Goal: Task Accomplishment & Management: Complete application form

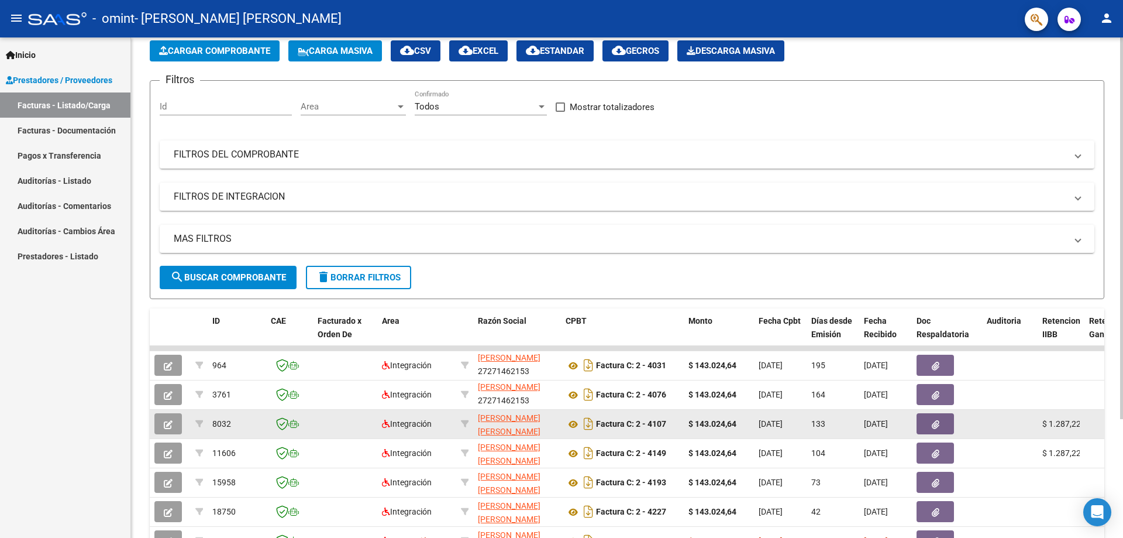
scroll to position [156, 0]
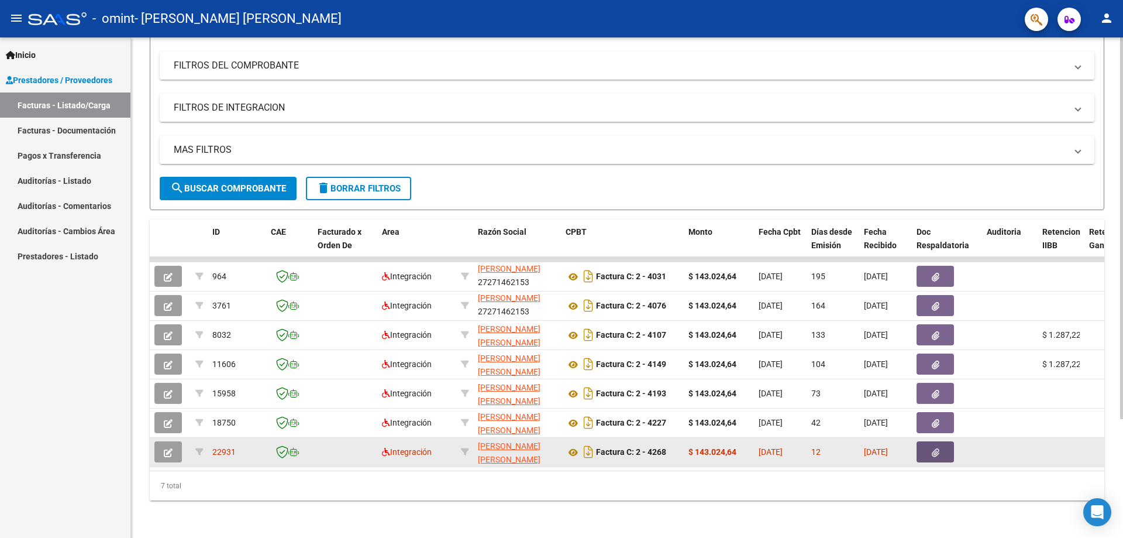
click at [925, 450] on button "button" at bounding box center [935, 451] width 37 height 21
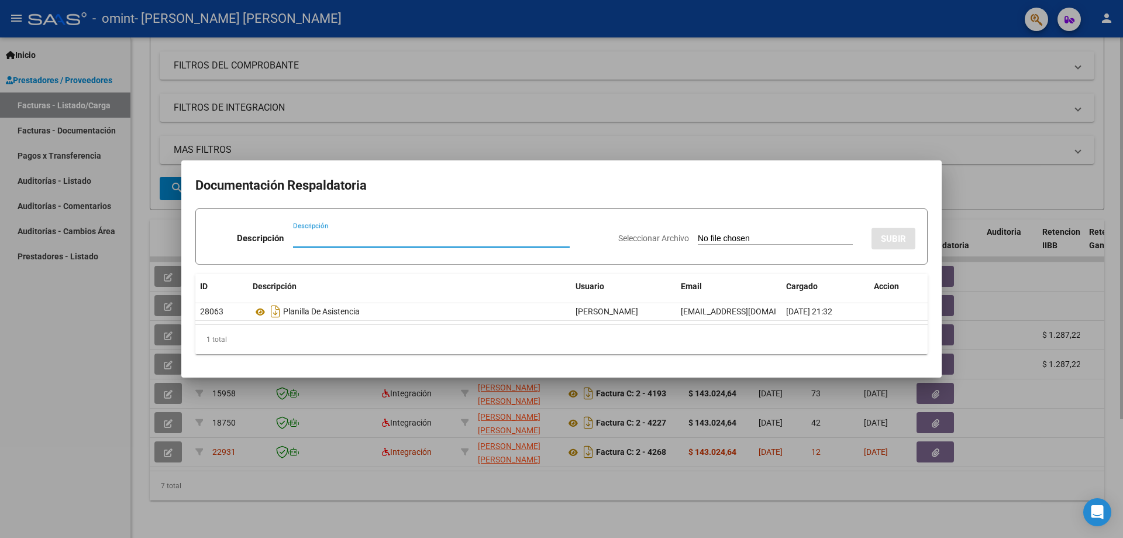
drag, startPoint x: 694, startPoint y: 489, endPoint x: 683, endPoint y: 483, distance: 12.8
click at [694, 487] on div at bounding box center [561, 269] width 1123 height 538
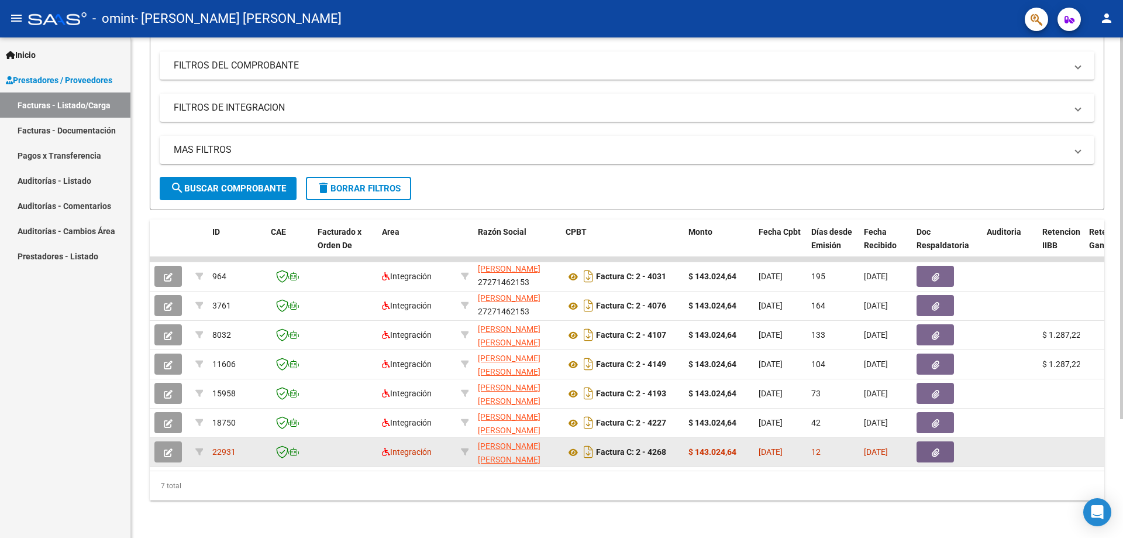
click at [169, 448] on icon "button" at bounding box center [168, 452] width 9 height 9
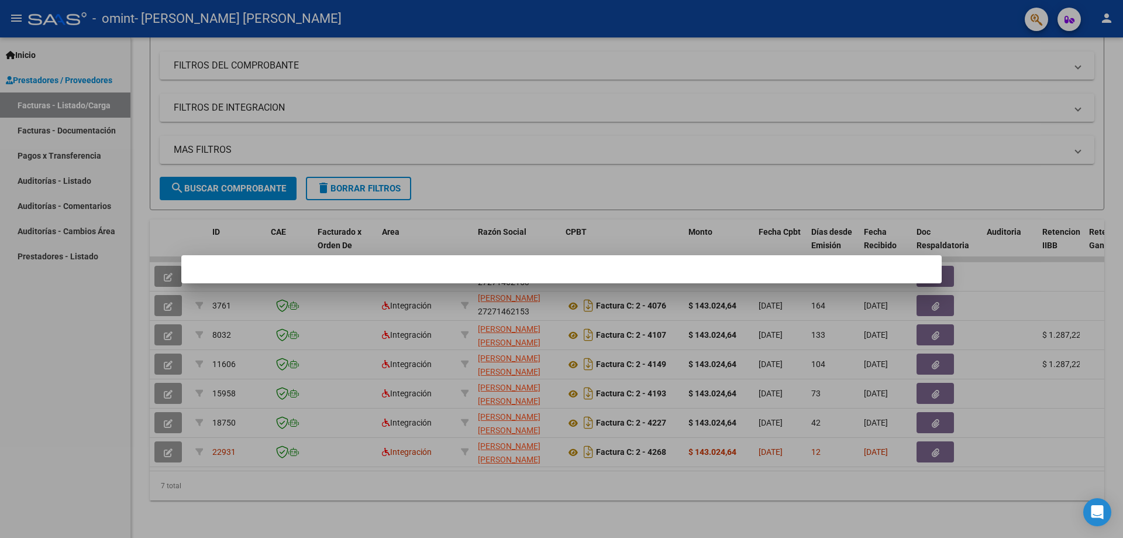
click at [495, 466] on div at bounding box center [561, 269] width 1123 height 538
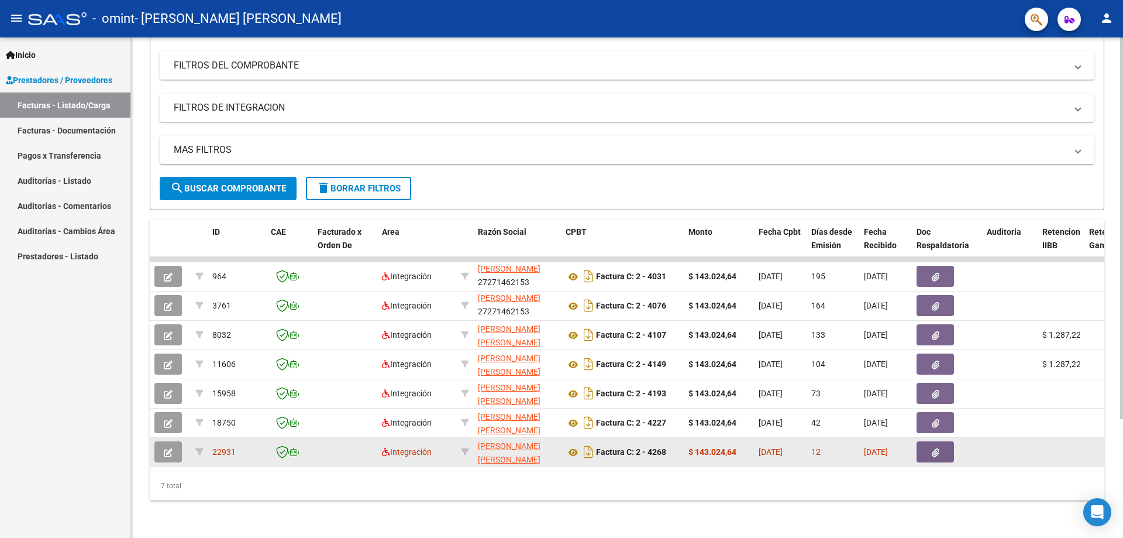
click at [173, 441] on button "button" at bounding box center [167, 451] width 27 height 21
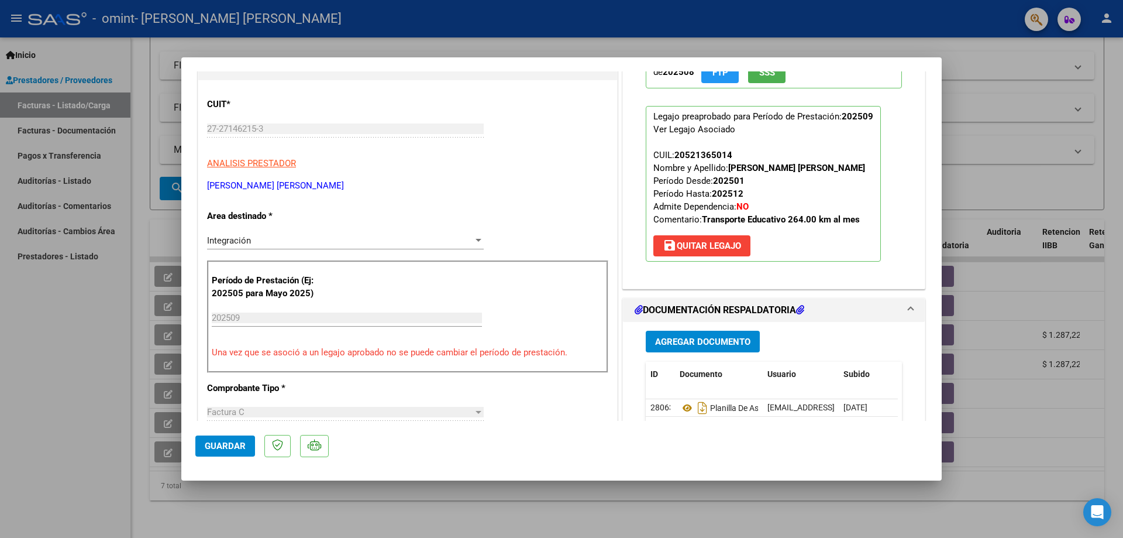
scroll to position [0, 0]
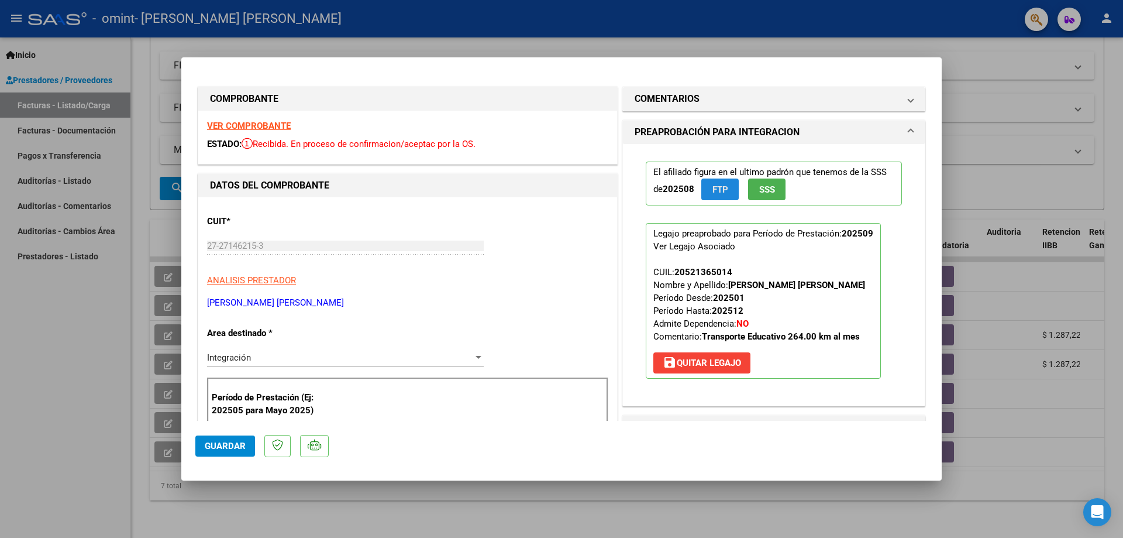
click at [717, 192] on span "FTP" at bounding box center [721, 189] width 16 height 11
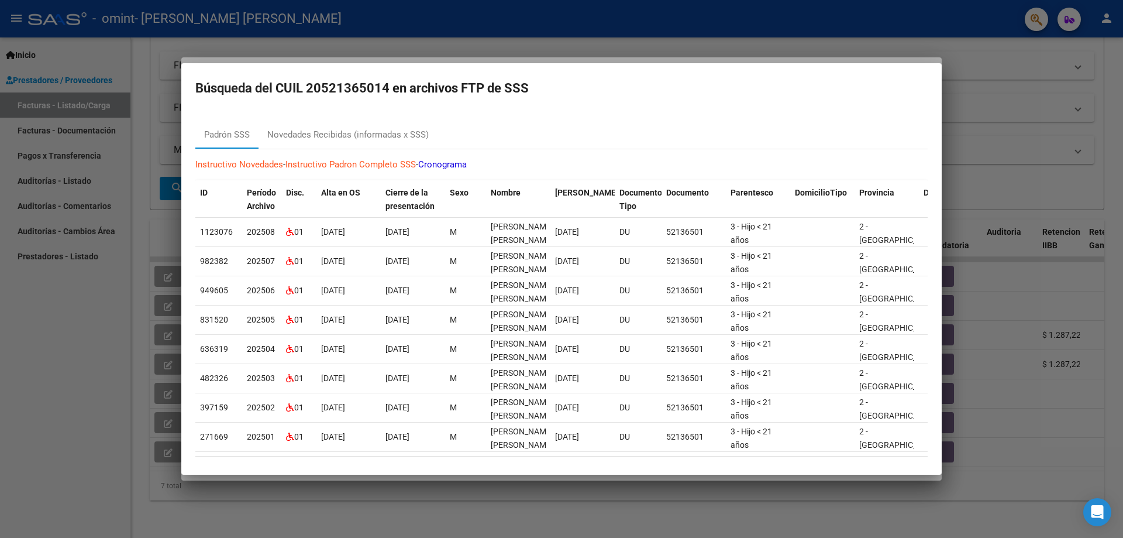
scroll to position [43, 0]
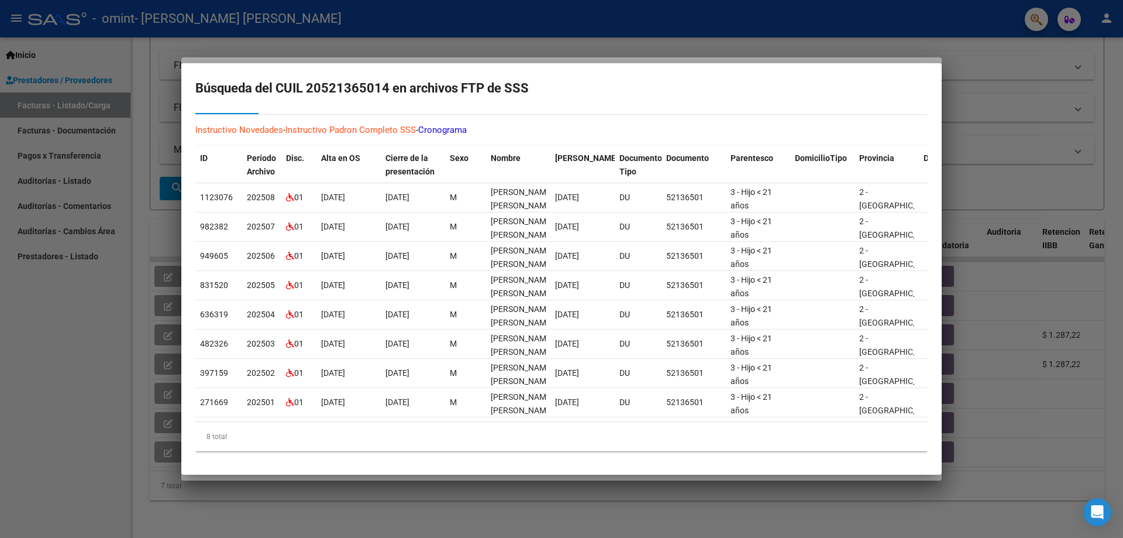
click at [1043, 433] on div at bounding box center [561, 269] width 1123 height 538
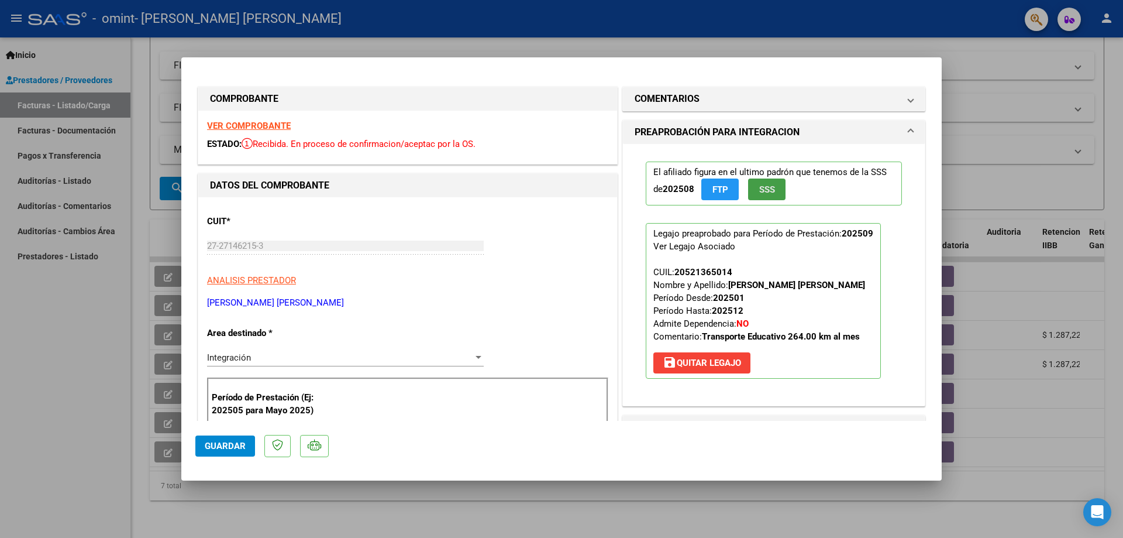
click at [760, 191] on span "SSS" at bounding box center [767, 189] width 16 height 11
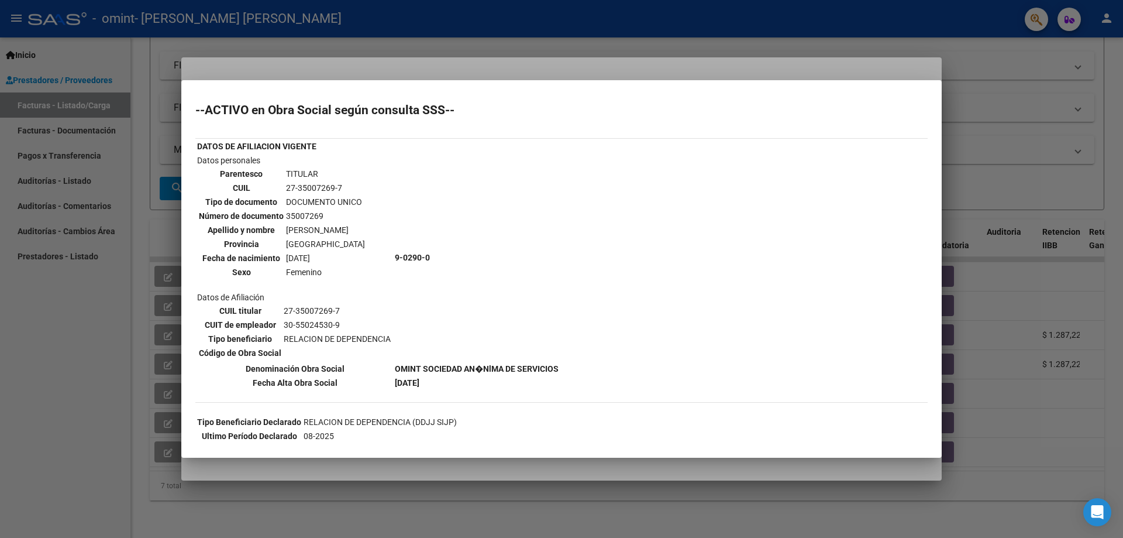
click at [1000, 49] on div at bounding box center [561, 269] width 1123 height 538
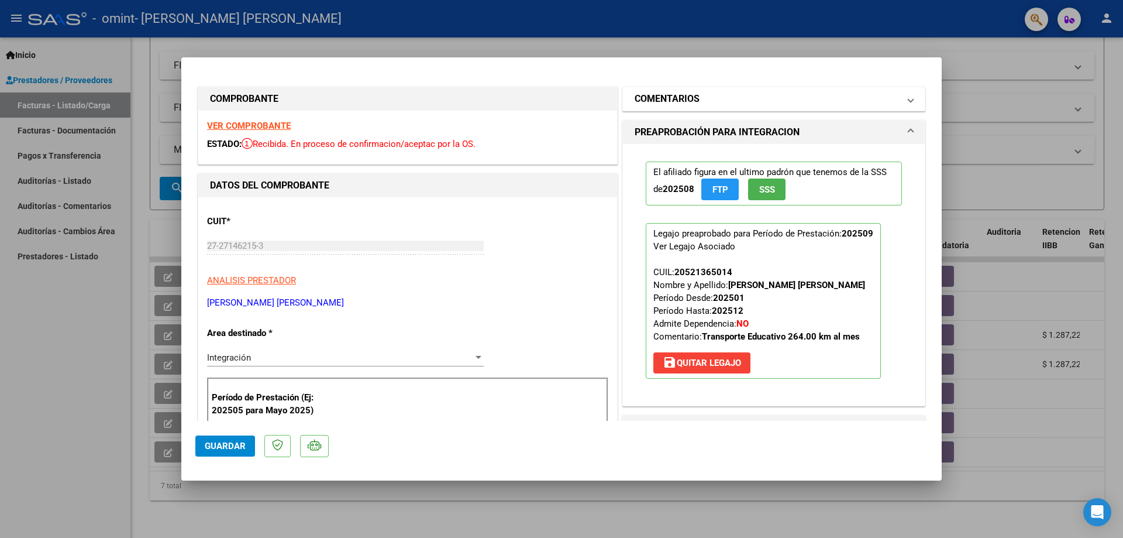
click at [909, 96] on span at bounding box center [911, 99] width 5 height 14
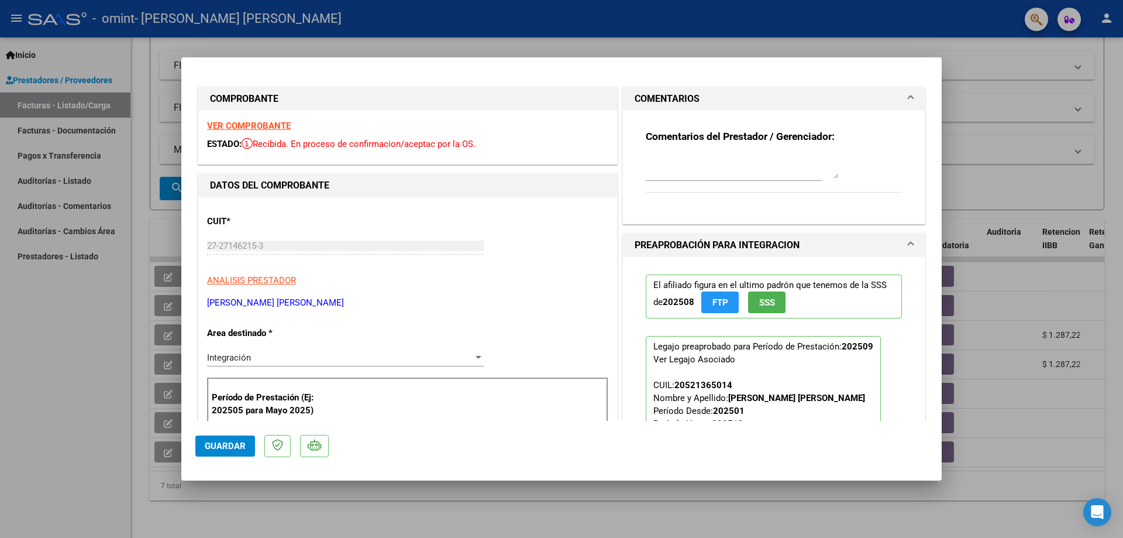
click at [955, 60] on div at bounding box center [561, 269] width 1123 height 538
type input "$ 0,00"
